Goal: Check status: Check status

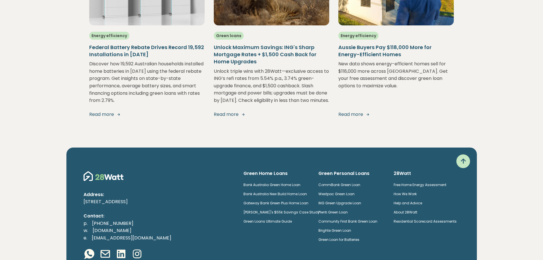
scroll to position [1112, 0]
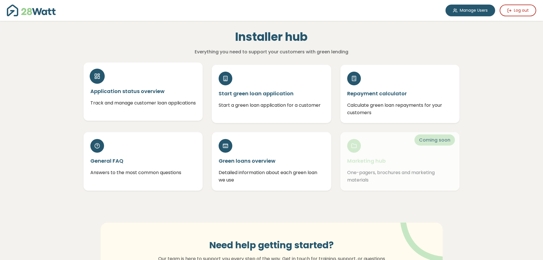
drag, startPoint x: 149, startPoint y: 90, endPoint x: 145, endPoint y: 91, distance: 4.2
click at [149, 90] on h5 "Application status overview" at bounding box center [143, 91] width 106 height 7
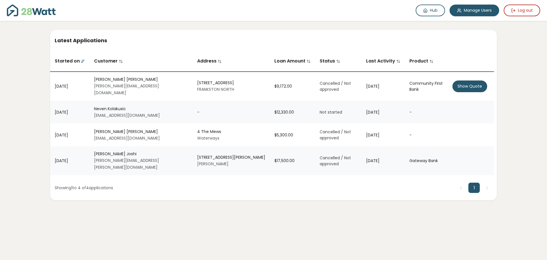
click at [466, 82] on button "Show Quote" at bounding box center [470, 86] width 35 height 12
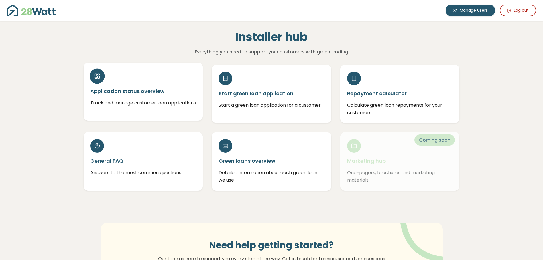
click at [139, 89] on h5 "Application status overview" at bounding box center [143, 91] width 106 height 7
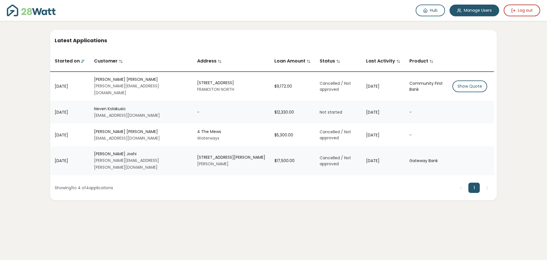
drag, startPoint x: 493, startPoint y: 0, endPoint x: 537, endPoint y: 46, distance: 64.1
click at [544, 46] on main "Latest Applications Started on Customer Address Loan Amount Status Last Activit…" at bounding box center [273, 115] width 547 height 188
